Goal: Information Seeking & Learning: Find specific page/section

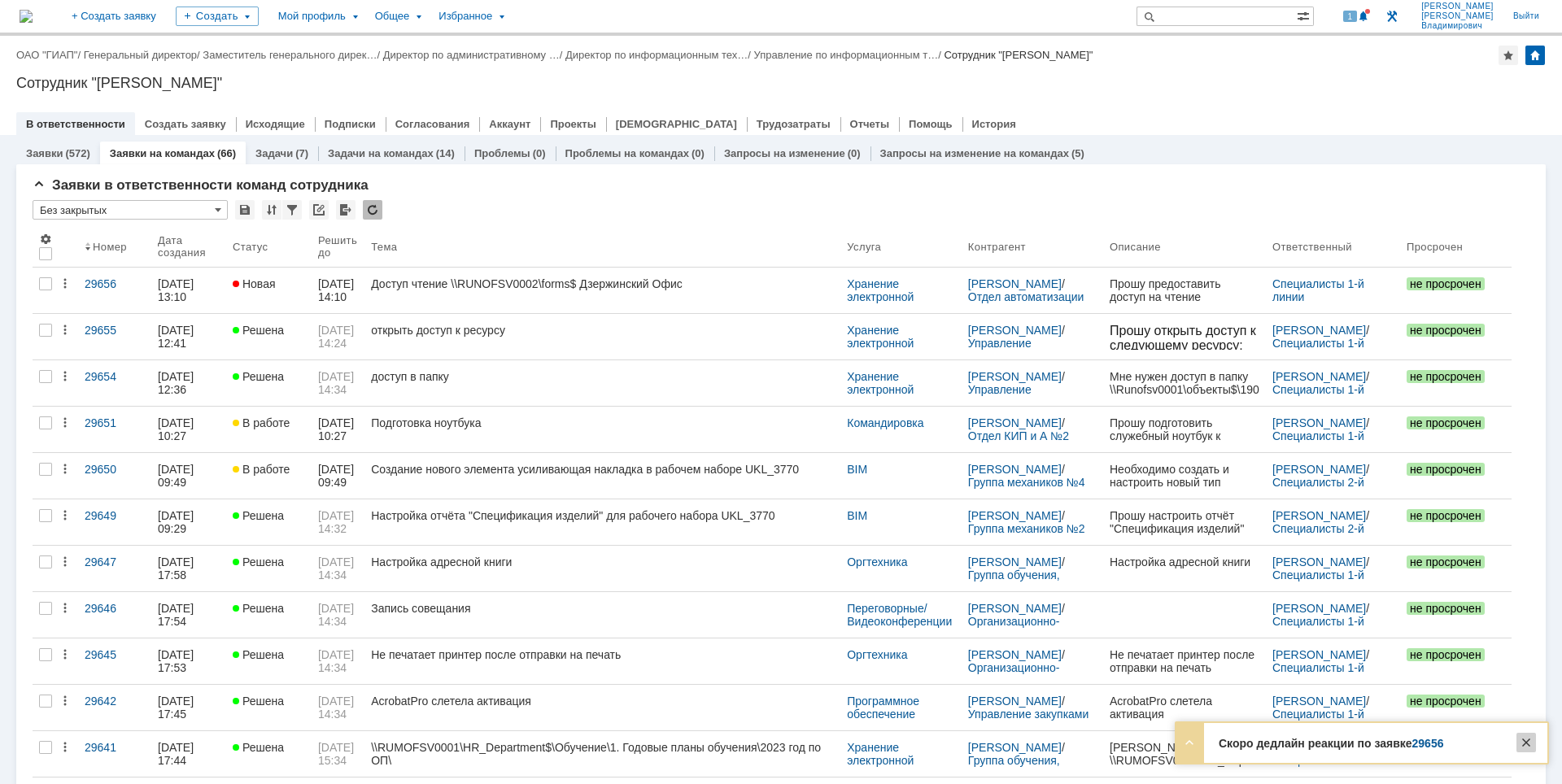
click at [1522, 738] on div at bounding box center [1526, 742] width 19 height 19
click at [1252, 59] on div "Назад | ОАО "ГИАП" / Генеральный директор / Заместитель генерального дирек… / Д…" at bounding box center [781, 55] width 1530 height 19
click at [1297, 78] on div "Сотрудник "[PERSON_NAME]"" at bounding box center [781, 83] width 1530 height 17
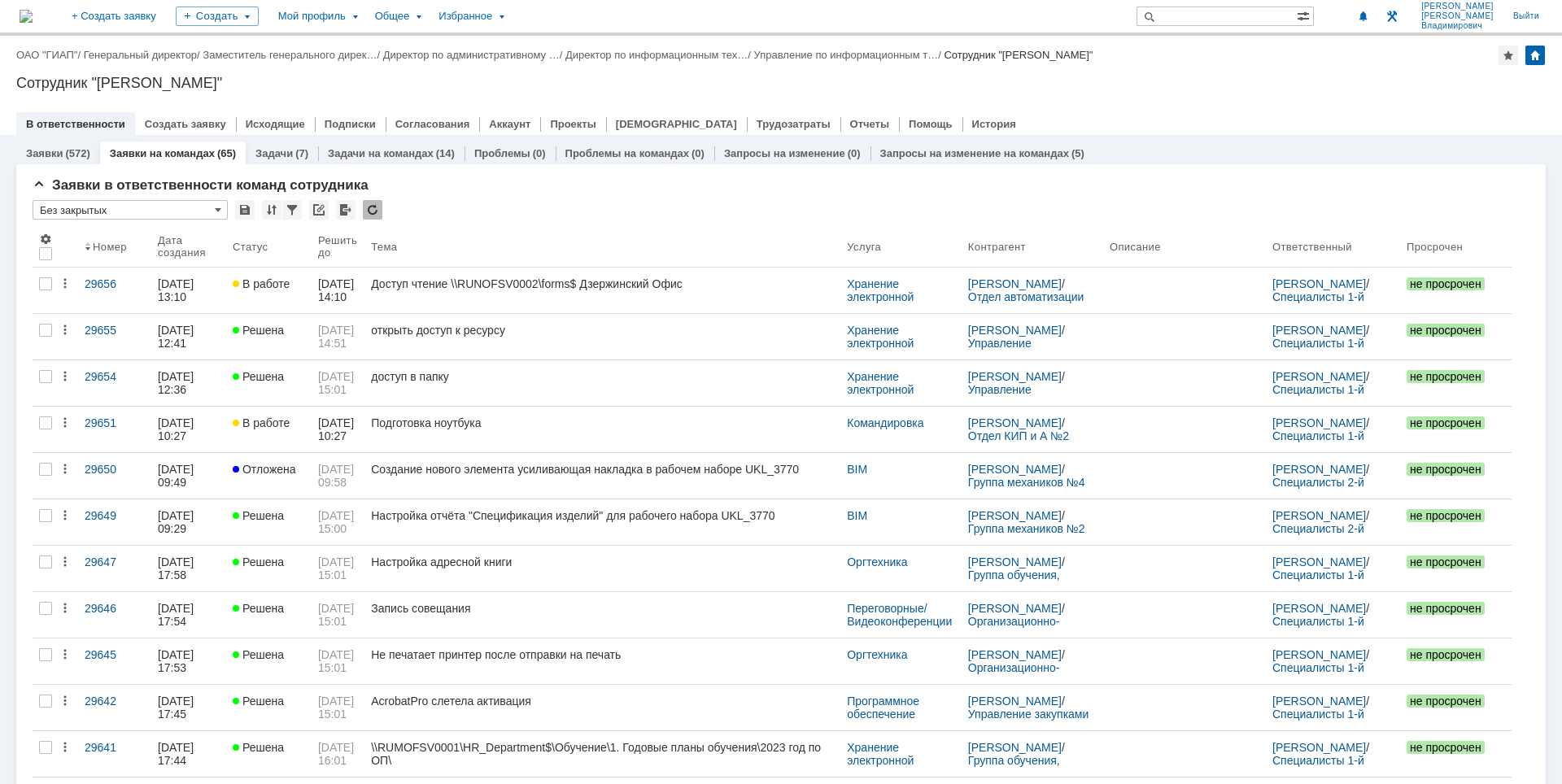
click at [1219, 98] on div "Назад | ОАО "ГИАП" / Генеральный директор / Заместитель генерального дирек… / Д…" at bounding box center [781, 85] width 1562 height 99
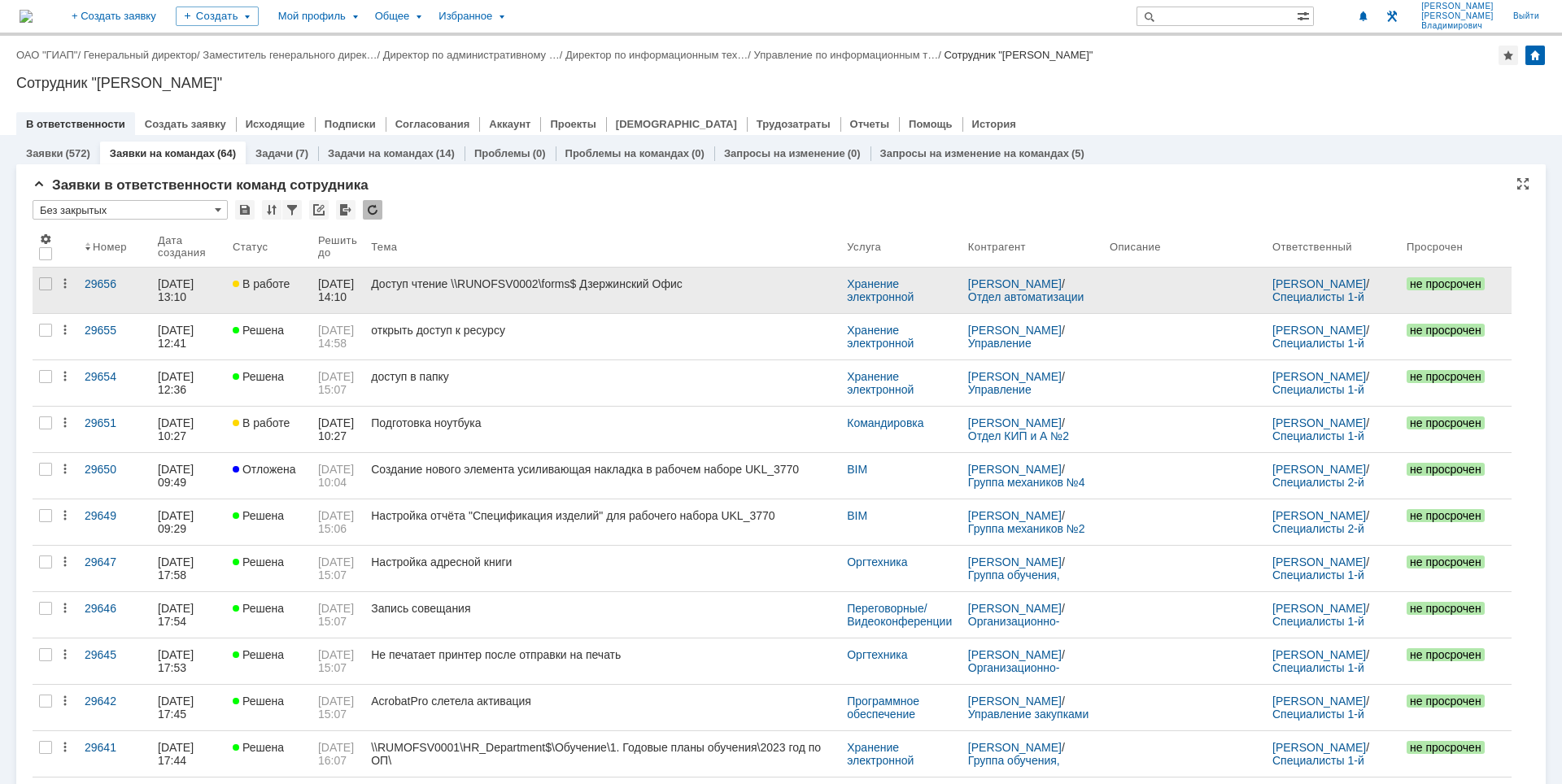
click at [530, 287] on div "Доступ чтение \\RUNOFSV0002\forms$ Дзержинский Офис" at bounding box center [603, 284] width 463 height 13
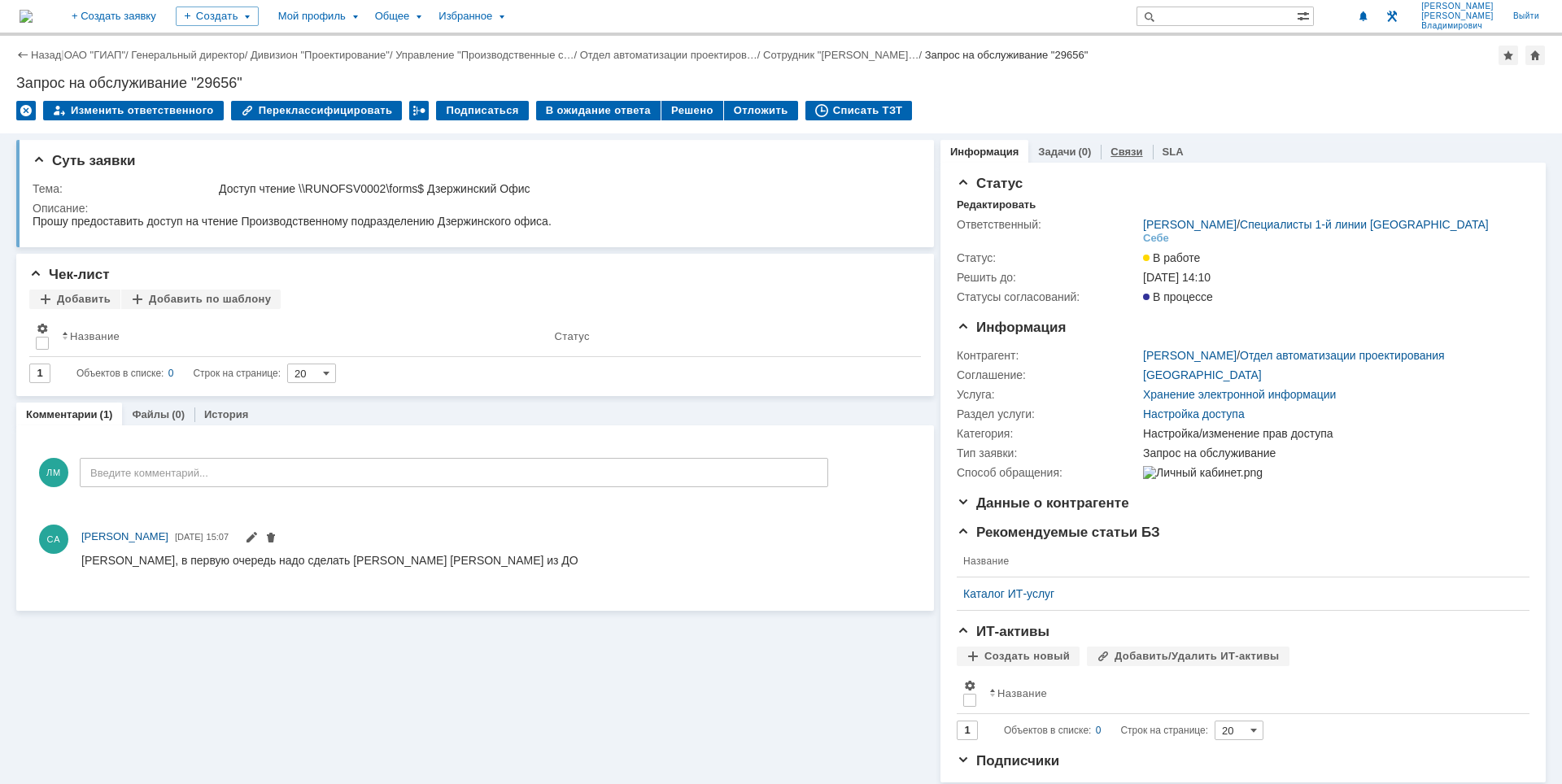
click at [1111, 151] on link "Связи" at bounding box center [1127, 151] width 32 height 12
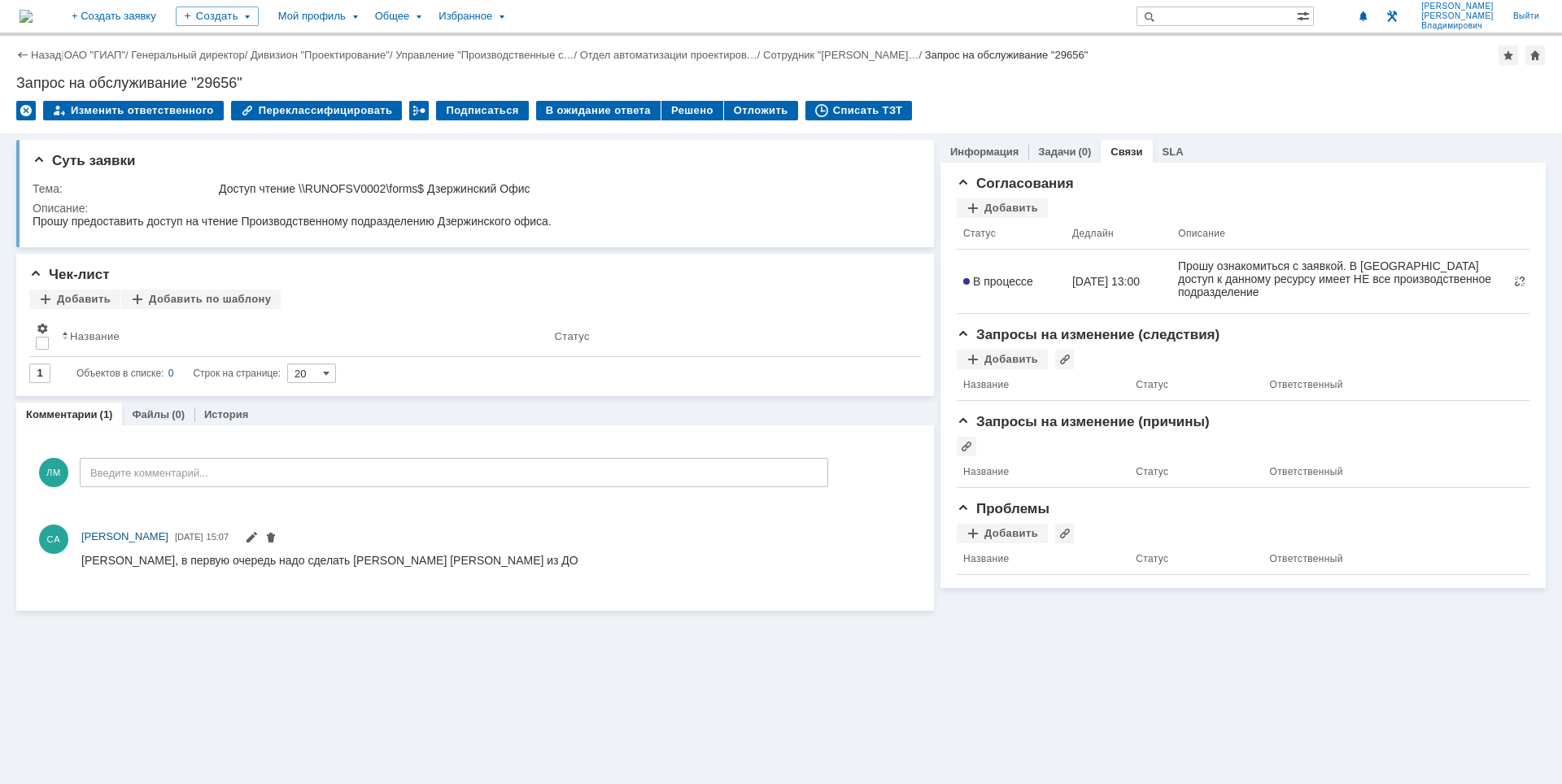
click at [32, 18] on img at bounding box center [26, 17] width 13 height 13
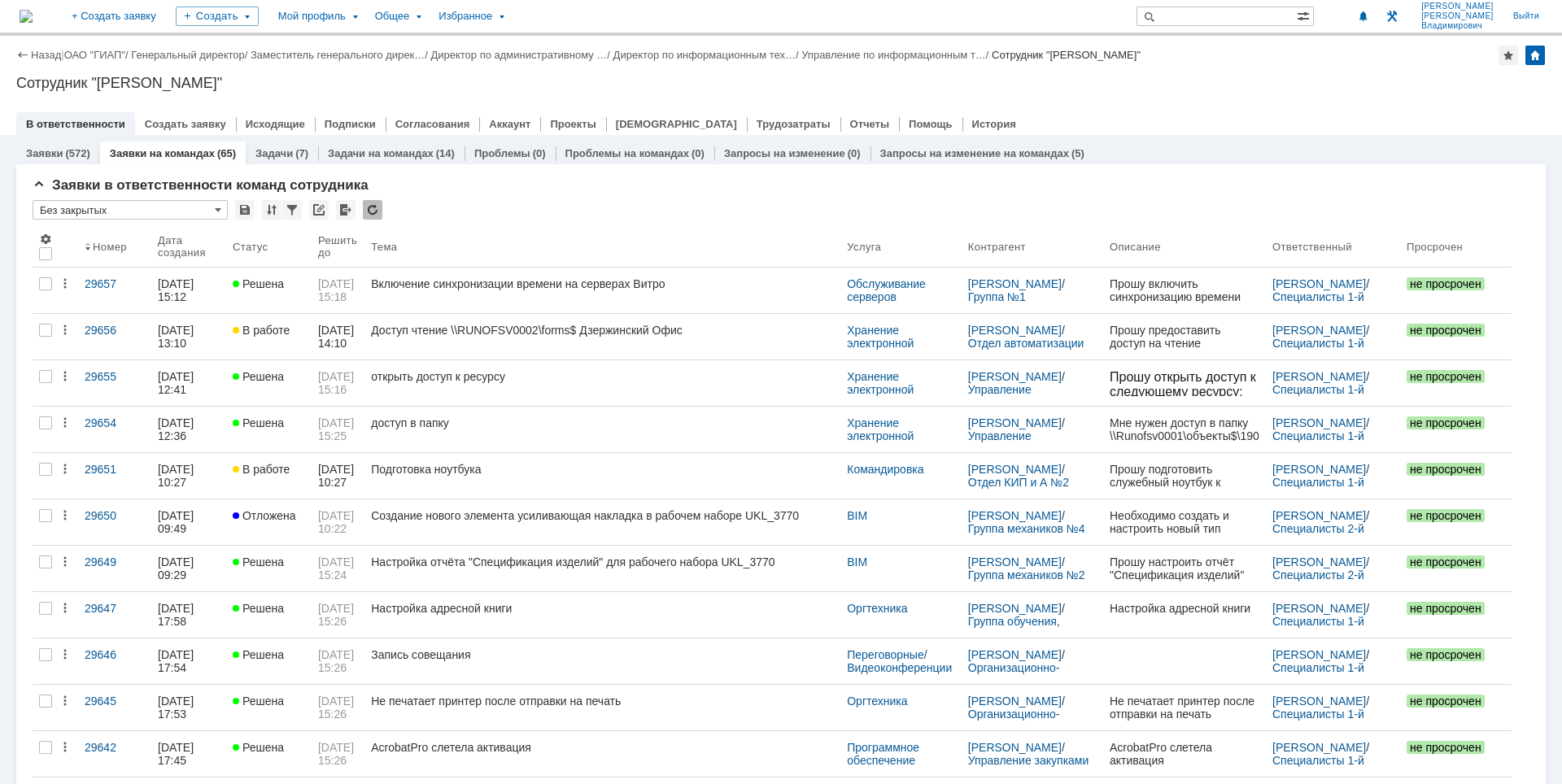
click at [1291, 90] on div "Сотрудник "[PERSON_NAME]"" at bounding box center [781, 83] width 1530 height 17
click at [1168, 107] on div at bounding box center [781, 107] width 1530 height 13
click at [1260, 101] on div at bounding box center [781, 107] width 1530 height 13
click at [1216, 102] on div at bounding box center [781, 107] width 1530 height 13
click at [1356, 60] on div "Назад | ОАО "ГИАП" / Генеральный директор / Заместитель генерального дирек… / Д…" at bounding box center [781, 55] width 1530 height 19
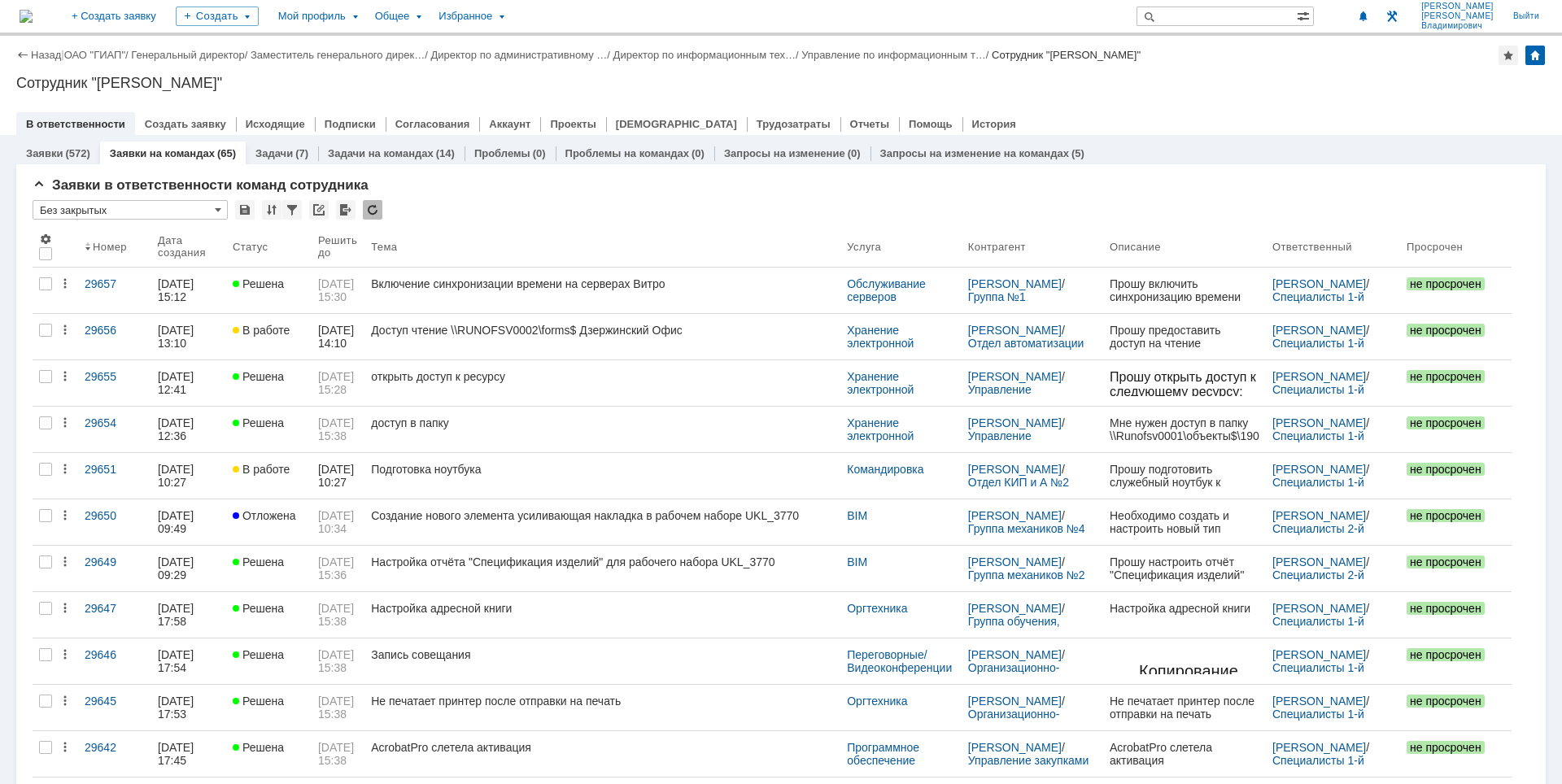
click at [1157, 115] on div "В ответственности Создать заявку Исходящие Подписки Согласования Аккаунт Проект…" at bounding box center [781, 123] width 1530 height 22
click at [1208, 89] on div "Сотрудник "[PERSON_NAME]"" at bounding box center [781, 83] width 1530 height 17
click at [1230, 98] on div "Назад | ОАО "ГИАП" / Генеральный директор / Заместитель генерального дирек… / Д…" at bounding box center [781, 85] width 1562 height 99
drag, startPoint x: 1286, startPoint y: 120, endPoint x: 1213, endPoint y: 53, distance: 99.1
click at [1287, 120] on div "В ответственности Создать заявку Исходящие Подписки Согласования Аккаунт Проект…" at bounding box center [781, 123] width 1530 height 22
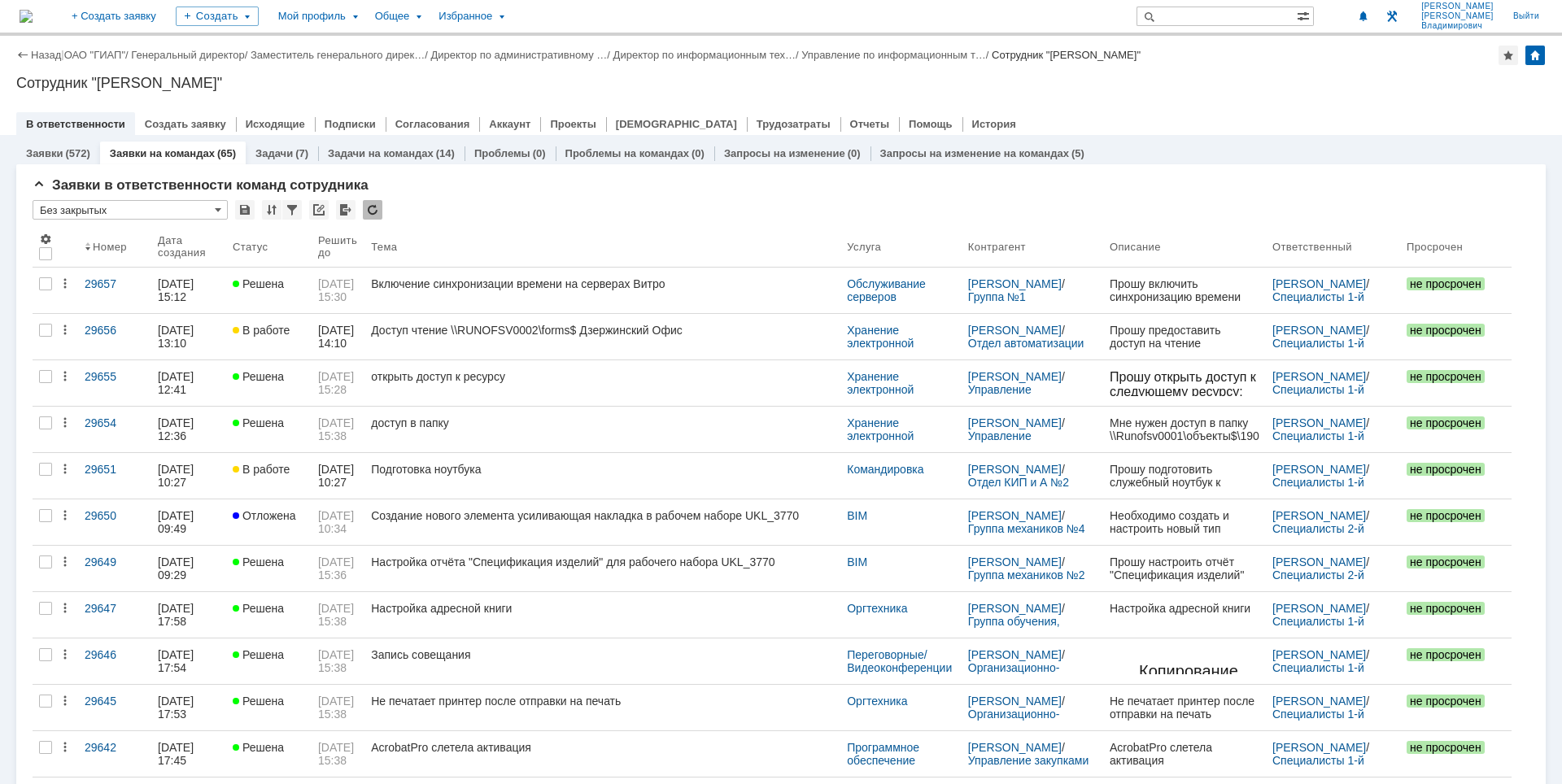
click at [641, 95] on div "Назад | ОАО "ГИАП" / Генеральный директор / Заместитель генерального дирек… / Д…" at bounding box center [781, 85] width 1562 height 99
click at [1048, 97] on div "Назад | ОАО "ГИАП" / Генеральный директор / Заместитель генерального дирек… / Д…" at bounding box center [781, 85] width 1562 height 99
click at [1346, 92] on div "Назад | ОАО "ГИАП" / Генеральный директор / Заместитель генерального дирек… / Д…" at bounding box center [781, 85] width 1562 height 99
click at [774, 86] on div "Сотрудник "[PERSON_NAME]"" at bounding box center [781, 83] width 1530 height 17
click at [425, 92] on div "Назад | ОАО "ГИАП" / Генеральный директор / Заместитель генерального дирек… / Д…" at bounding box center [781, 85] width 1562 height 99
